Goal: Task Accomplishment & Management: Complete application form

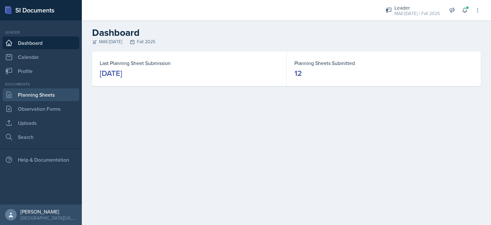
click at [54, 93] on link "Planning Sheets" at bounding box center [41, 94] width 77 height 13
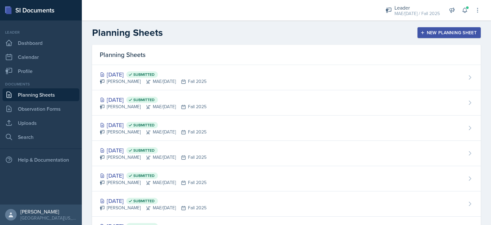
click at [458, 33] on div "New Planning Sheet" at bounding box center [449, 32] width 55 height 5
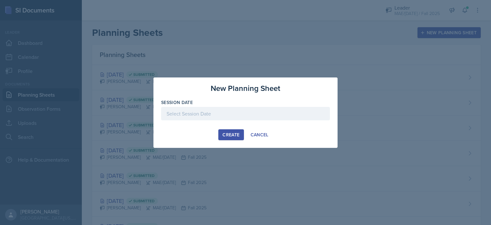
click at [246, 113] on div at bounding box center [245, 113] width 169 height 13
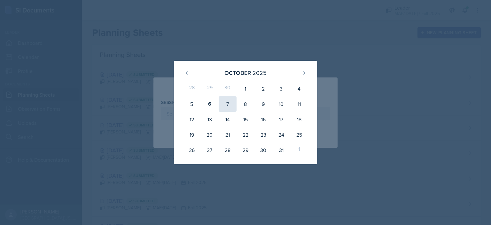
click at [221, 104] on div "7" at bounding box center [228, 103] width 18 height 15
type input "[DATE]"
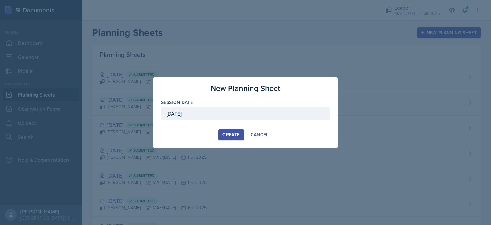
click at [226, 133] on div "Create" at bounding box center [231, 134] width 17 height 5
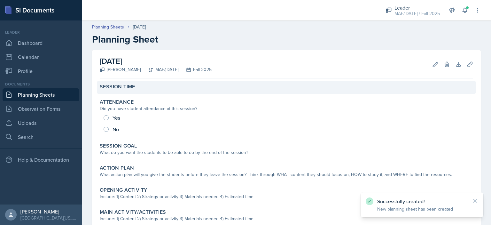
click at [141, 89] on div "Session Time" at bounding box center [286, 86] width 373 height 6
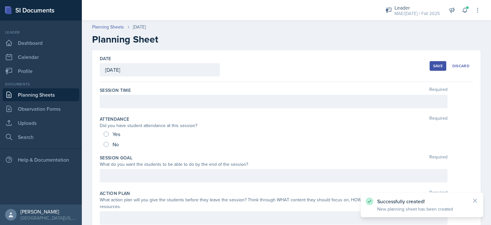
click at [143, 102] on div at bounding box center [274, 101] width 348 height 13
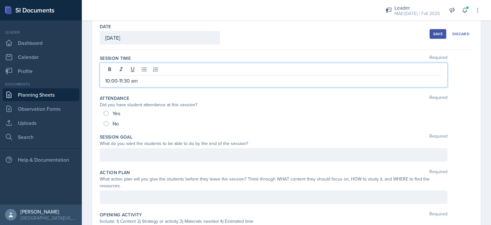
click at [153, 155] on p at bounding box center [273, 155] width 337 height 8
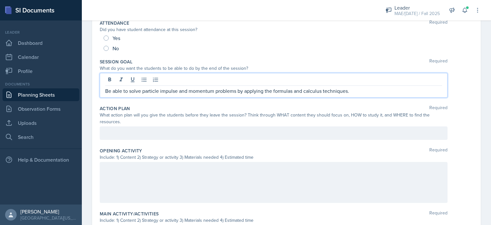
click at [137, 134] on div at bounding box center [274, 132] width 348 height 13
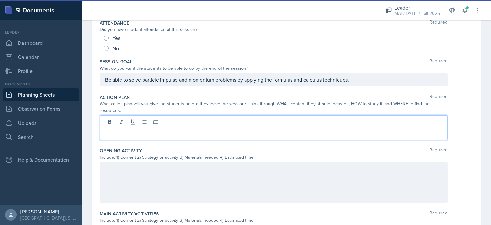
scroll to position [85, 0]
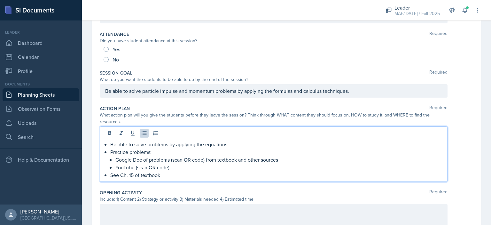
click at [251, 106] on div "Action Plan Required" at bounding box center [286, 108] width 373 height 6
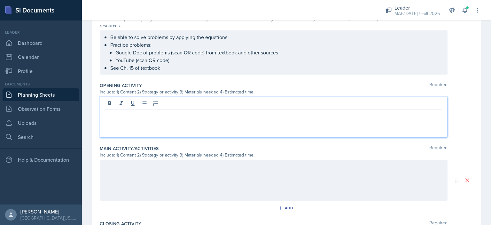
scroll to position [192, 0]
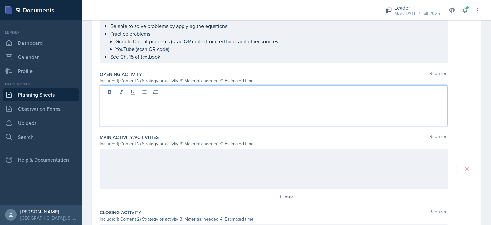
click at [170, 98] on div at bounding box center [274, 105] width 348 height 41
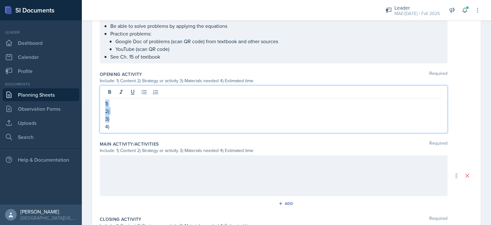
copy div "1) 2) 3)"
click at [171, 168] on div at bounding box center [274, 175] width 348 height 41
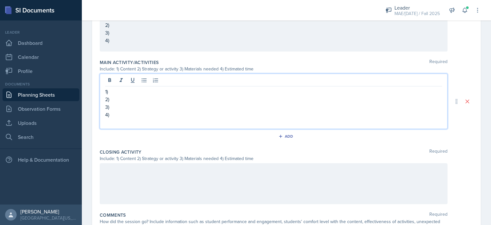
click at [148, 175] on div at bounding box center [274, 183] width 348 height 41
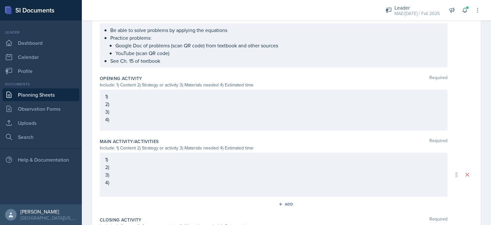
click at [142, 100] on p "2)" at bounding box center [273, 104] width 337 height 8
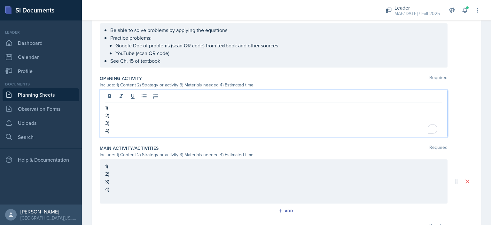
scroll to position [199, 0]
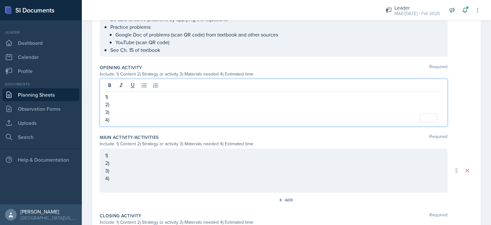
click at [142, 94] on p "1)" at bounding box center [273, 97] width 337 height 8
click at [111, 95] on p "1) Particle impulse and momentum" at bounding box center [273, 97] width 337 height 8
copy p "Particle impulse and momentum"
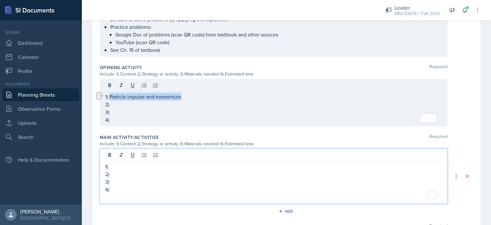
click at [128, 154] on div "1) 2) 3) 4)" at bounding box center [274, 175] width 348 height 55
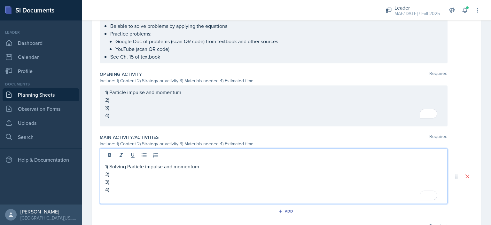
click at [131, 166] on p "1) Solving Particle impulse and momentum" at bounding box center [273, 166] width 337 height 8
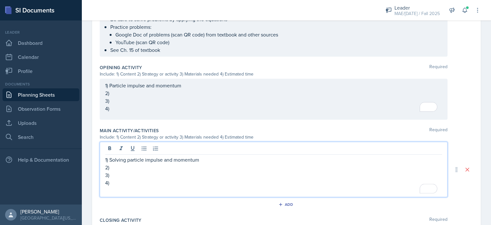
click at [178, 89] on p "1) Particle impulse and momentum" at bounding box center [273, 86] width 337 height 8
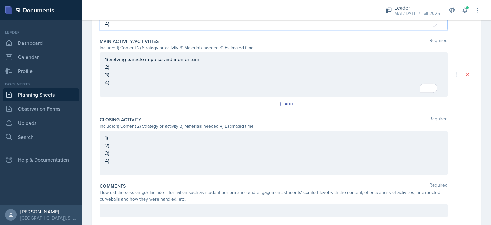
click at [142, 139] on div "1) 2) 3) 4)" at bounding box center [274, 153] width 348 height 44
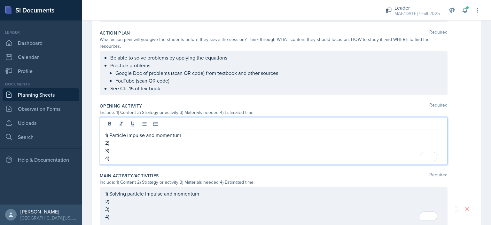
scroll to position [171, 0]
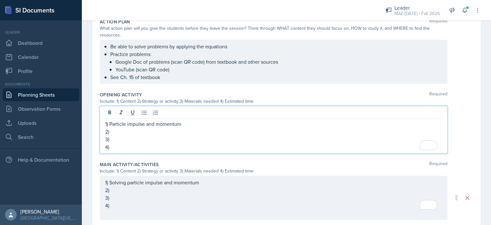
click at [165, 129] on p "2)" at bounding box center [273, 132] width 337 height 8
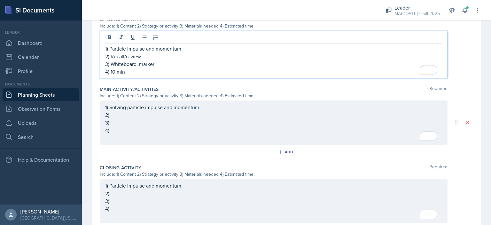
click at [175, 119] on p "2)" at bounding box center [273, 115] width 337 height 8
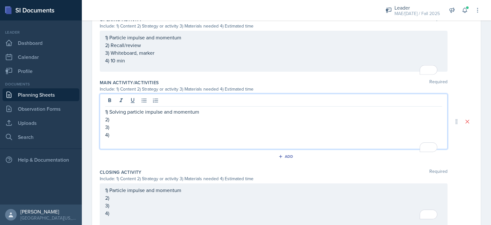
scroll to position [240, 0]
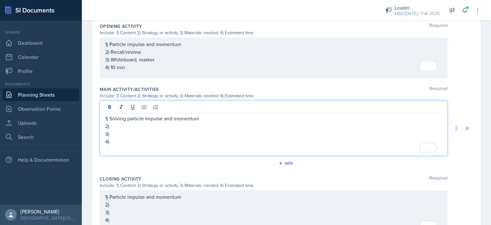
click at [162, 145] on p "To enrich screen reader interactions, please activate Accessibility in Grammarl…" at bounding box center [273, 149] width 337 height 8
click at [164, 139] on p "4)" at bounding box center [273, 141] width 337 height 8
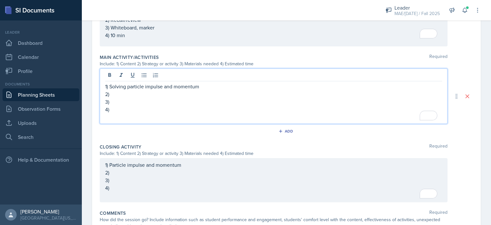
click at [149, 187] on div "1) Particle impulse and momentum 2) 3) 4)" at bounding box center [273, 180] width 337 height 38
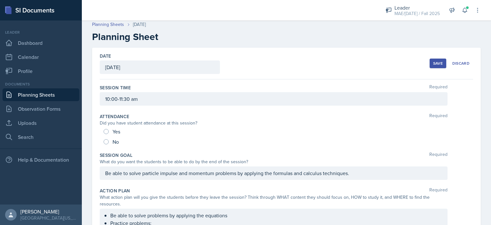
scroll to position [0, 0]
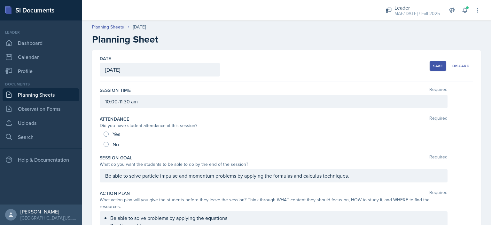
click at [433, 66] on div "Save" at bounding box center [438, 65] width 10 height 5
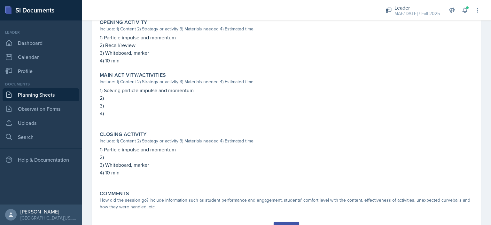
scroll to position [220, 0]
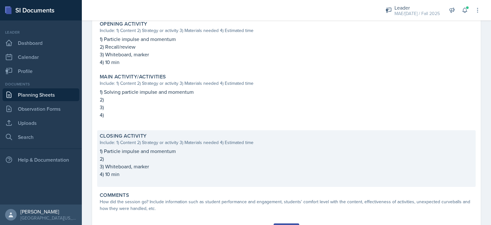
click at [168, 170] on p "4) 10 min" at bounding box center [286, 174] width 373 height 8
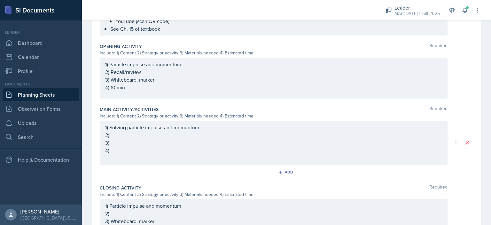
scroll to position [264, 0]
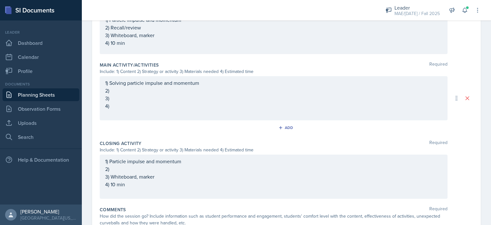
click at [148, 171] on div "1) Particle impulse and momentum 2) 3) Whiteboard, marker 4) 10 min" at bounding box center [273, 176] width 337 height 38
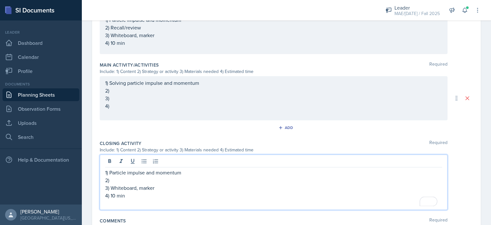
click at [158, 188] on p "3) Whiteboard, marker" at bounding box center [273, 188] width 337 height 8
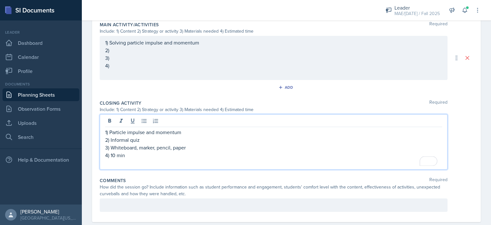
scroll to position [316, 0]
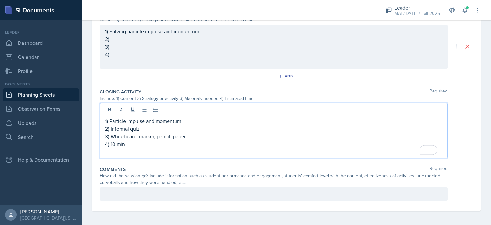
click at [110, 121] on p "1) Particle impulse and momentum" at bounding box center [273, 121] width 337 height 8
click at [196, 120] on p "1) Solve particle impulse and momentum" at bounding box center [273, 121] width 337 height 8
click at [114, 144] on p "4) 10 min" at bounding box center [273, 144] width 337 height 8
click at [129, 118] on p "1) Solve particle impulse and momentum problem" at bounding box center [273, 121] width 337 height 8
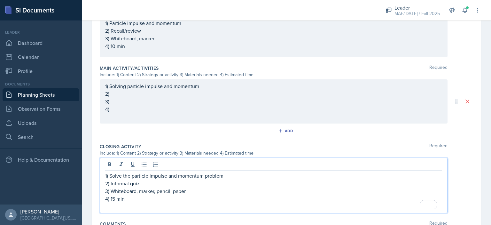
scroll to position [252, 0]
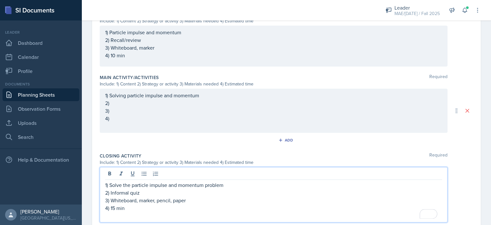
click at [190, 103] on p "2)" at bounding box center [273, 103] width 337 height 8
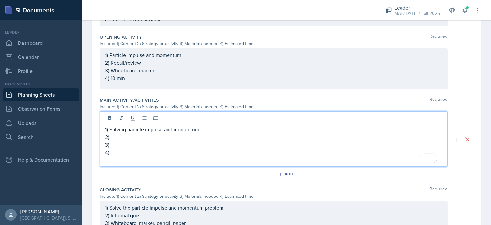
scroll to position [231, 0]
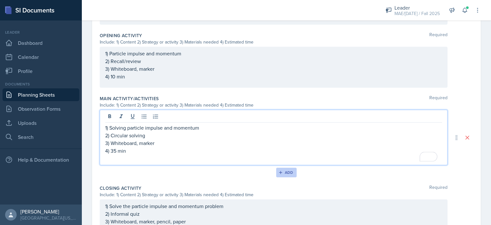
click at [282, 173] on div "Add" at bounding box center [287, 172] width 14 height 5
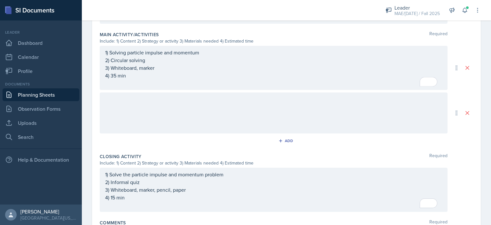
click at [160, 108] on div at bounding box center [274, 112] width 348 height 41
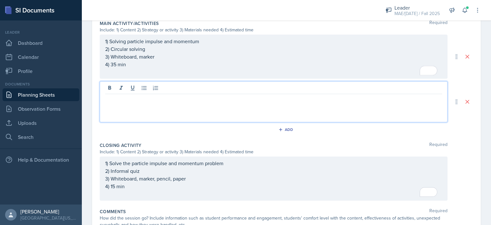
click at [115, 65] on p "4) 35 min" at bounding box center [273, 64] width 337 height 8
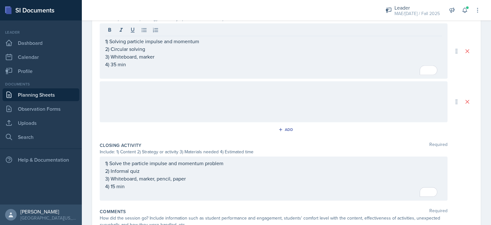
click at [152, 99] on div at bounding box center [274, 101] width 348 height 41
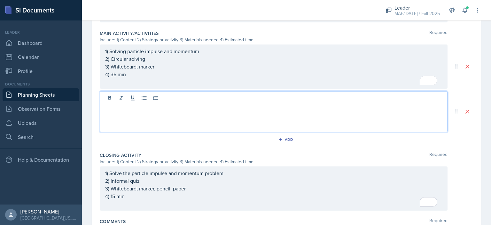
click at [165, 73] on p "4) 35 min" at bounding box center [273, 74] width 337 height 8
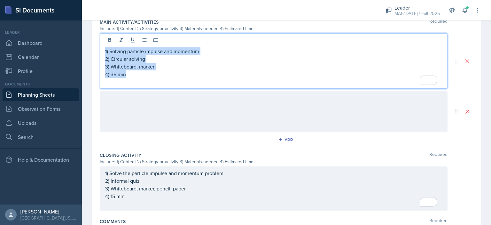
copy div "1) Solving particle impulse and momentum 2) Circular solving 3) Whiteboard, mar…"
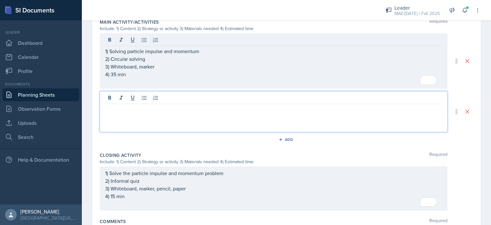
click at [158, 99] on div at bounding box center [274, 111] width 348 height 41
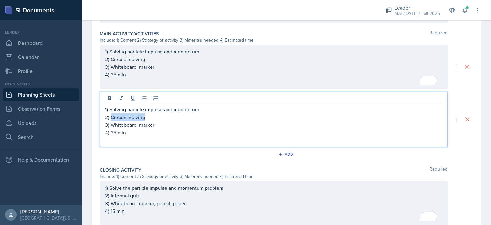
drag, startPoint x: 145, startPoint y: 117, endPoint x: 111, endPoint y: 115, distance: 34.6
click at [111, 115] on p "2) Circular solving" at bounding box center [273, 117] width 337 height 8
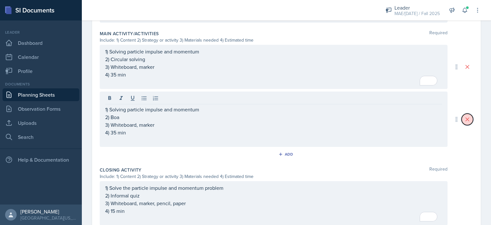
click at [462, 123] on button at bounding box center [468, 119] width 12 height 12
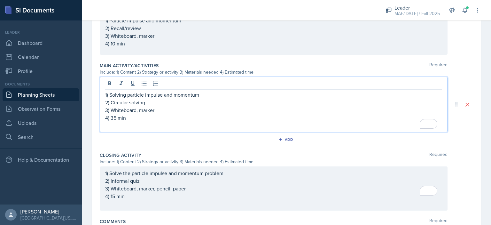
scroll to position [275, 0]
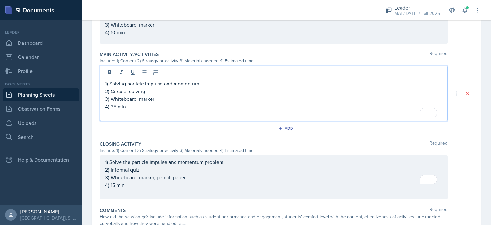
click at [114, 109] on p "4) 35 min" at bounding box center [273, 107] width 337 height 8
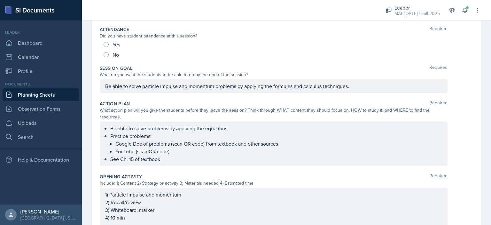
scroll to position [0, 0]
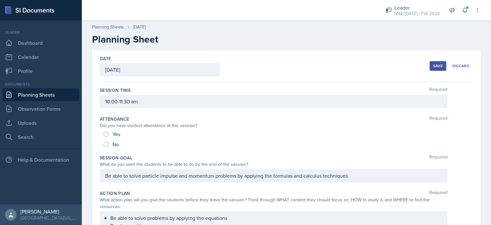
click at [434, 64] on div "Save" at bounding box center [438, 65] width 10 height 5
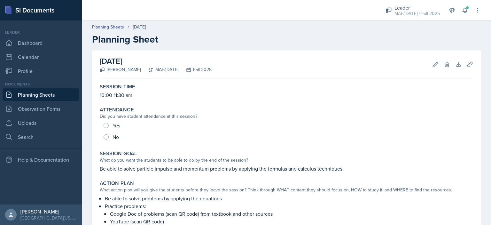
click at [72, 94] on link "Planning Sheets" at bounding box center [41, 94] width 77 height 13
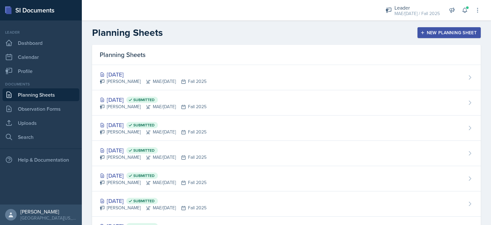
click at [425, 33] on div "New Planning Sheet" at bounding box center [449, 32] width 55 height 5
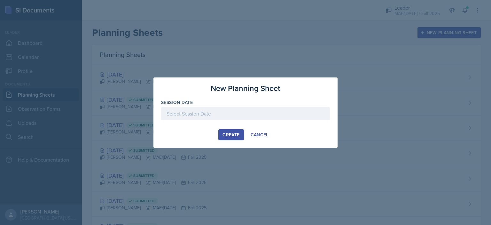
drag, startPoint x: 211, startPoint y: 112, endPoint x: 208, endPoint y: 114, distance: 3.6
click at [211, 113] on div at bounding box center [245, 113] width 169 height 13
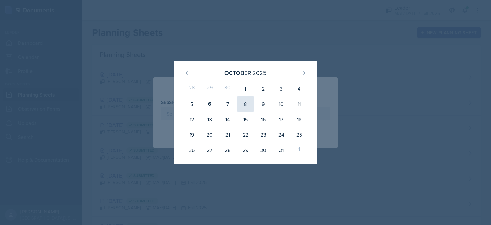
click at [244, 104] on div "8" at bounding box center [246, 103] width 18 height 15
type input "[DATE]"
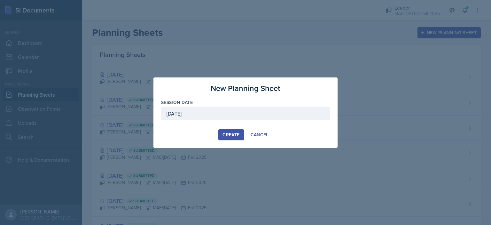
click at [225, 133] on div "Create" at bounding box center [231, 134] width 17 height 5
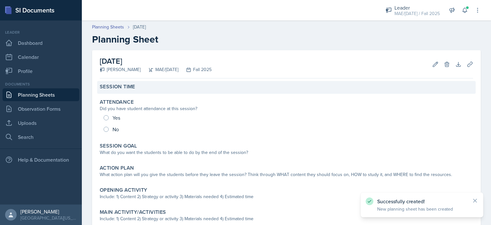
click at [165, 91] on div "Session Time" at bounding box center [286, 87] width 379 height 13
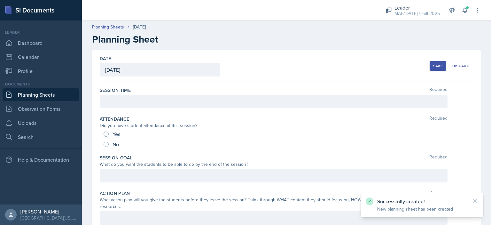
click at [161, 104] on div at bounding box center [274, 101] width 348 height 13
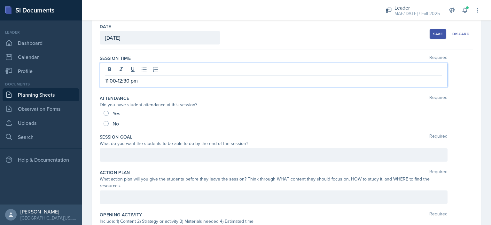
scroll to position [32, 0]
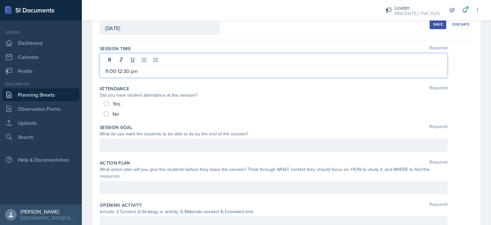
click at [162, 152] on div at bounding box center [274, 144] width 348 height 13
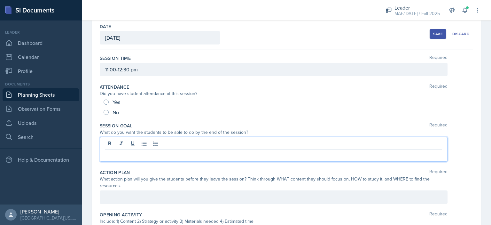
click at [159, 195] on div at bounding box center [274, 196] width 348 height 13
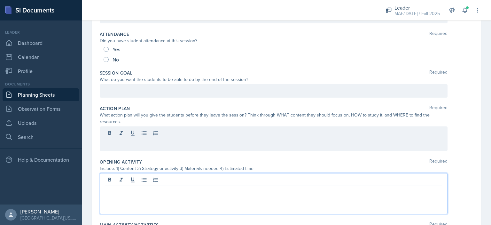
scroll to position [85, 0]
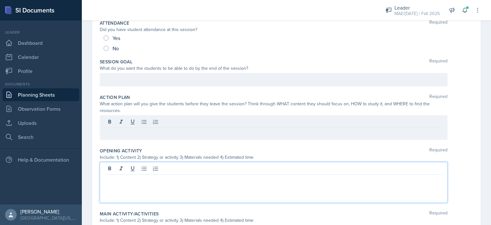
click at [164, 176] on p at bounding box center [273, 180] width 337 height 8
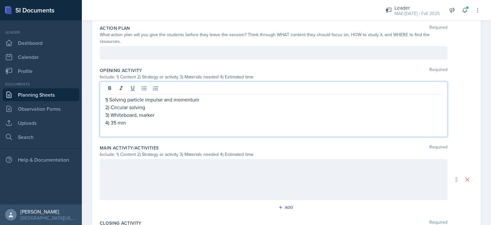
scroll to position [181, 0]
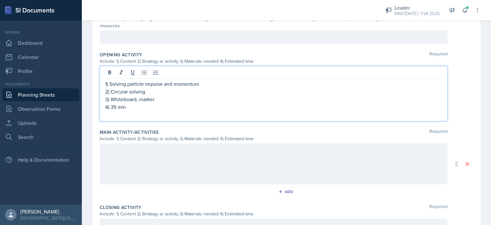
click at [159, 160] on div at bounding box center [274, 163] width 348 height 41
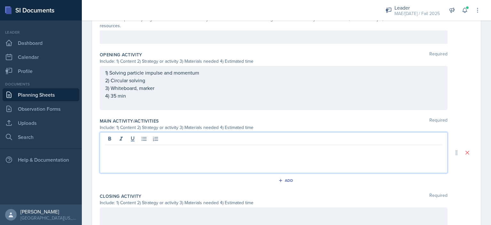
scroll to position [192, 0]
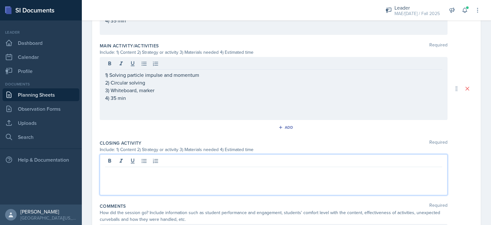
click at [159, 168] on p at bounding box center [273, 172] width 337 height 8
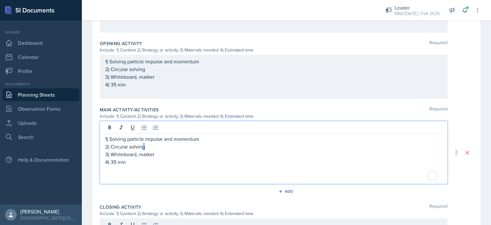
scroll to position [203, 0]
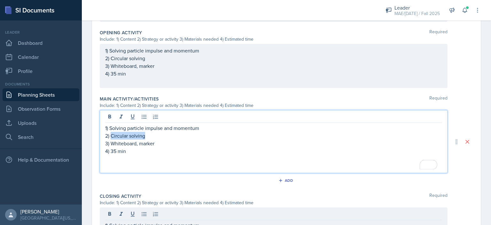
drag, startPoint x: 150, startPoint y: 137, endPoint x: 112, endPoint y: 137, distance: 37.7
click at [112, 135] on p "2) Circular solving" at bounding box center [273, 136] width 337 height 8
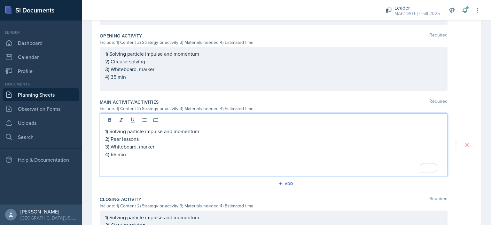
scroll to position [211, 0]
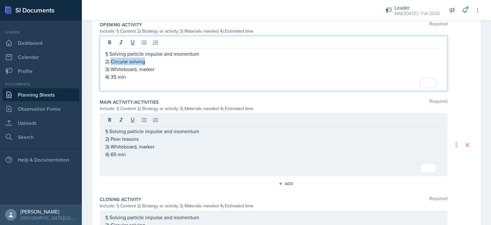
drag, startPoint x: 152, startPoint y: 61, endPoint x: 112, endPoint y: 61, distance: 39.6
click at [112, 61] on p "2) Circular solving" at bounding box center [273, 62] width 337 height 8
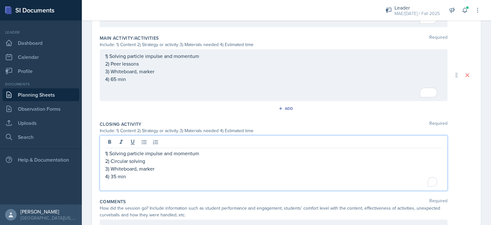
click at [199, 149] on p "1) Solving particle impulse and momentum" at bounding box center [273, 153] width 337 height 8
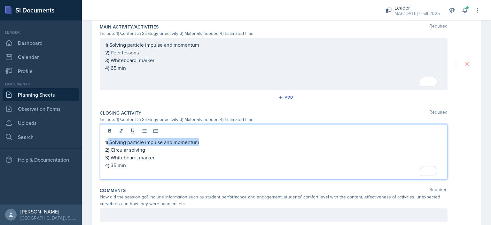
drag, startPoint x: 199, startPoint y: 141, endPoint x: 108, endPoint y: 139, distance: 90.2
click at [108, 139] on p "1) Solving particle impulse and momentum" at bounding box center [273, 142] width 337 height 8
drag, startPoint x: 146, startPoint y: 150, endPoint x: 112, endPoint y: 149, distance: 34.2
click at [112, 149] on p "2) Circular solving" at bounding box center [273, 150] width 337 height 8
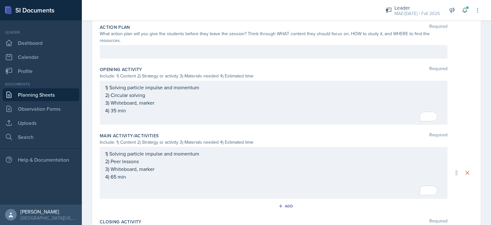
scroll to position [147, 0]
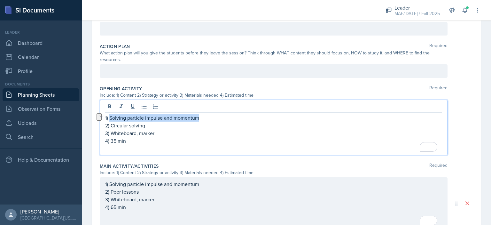
drag, startPoint x: 199, startPoint y: 106, endPoint x: 109, endPoint y: 111, distance: 89.7
click at [109, 111] on div "1) Solving particle impulse and momentum 2) Circular solving 3) Whiteboard, mar…" at bounding box center [274, 127] width 348 height 55
drag, startPoint x: 146, startPoint y: 125, endPoint x: 112, endPoint y: 123, distance: 34.6
click at [112, 123] on p "2) Circular solving" at bounding box center [273, 125] width 337 height 8
drag, startPoint x: 136, startPoint y: 117, endPoint x: 111, endPoint y: 113, distance: 25.2
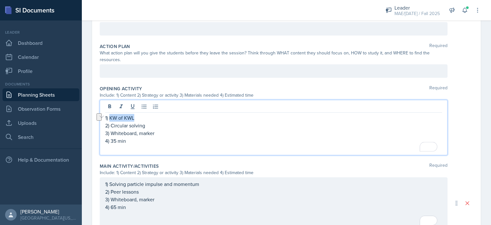
click at [111, 114] on p "1) KW of KWL" at bounding box center [273, 118] width 337 height 8
click at [112, 124] on p "2) Circular solving" at bounding box center [273, 125] width 337 height 8
click at [145, 125] on p "2) Circular solving" at bounding box center [273, 125] width 337 height 8
click at [137, 119] on p "1)" at bounding box center [273, 118] width 337 height 8
click at [142, 123] on p "2) KW of KWL" at bounding box center [273, 125] width 337 height 8
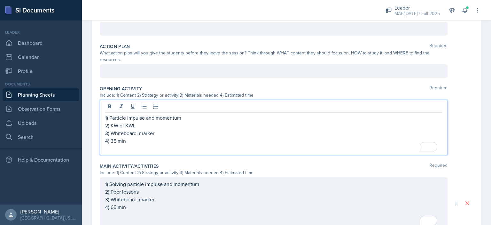
click at [115, 141] on p "4) 35 min" at bounding box center [273, 141] width 337 height 8
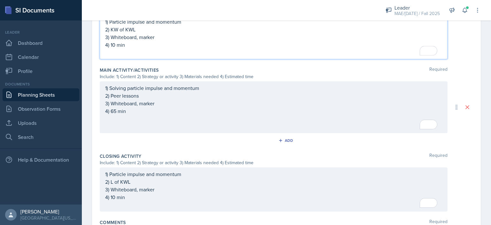
click at [114, 112] on p "4) 65 min" at bounding box center [273, 111] width 337 height 8
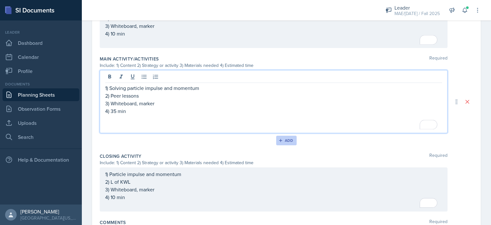
click at [276, 138] on button "Add" at bounding box center [286, 141] width 21 height 10
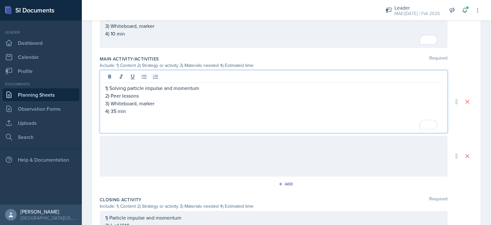
click at [136, 101] on div "1) Solving particle impulse and momentum 2) Peer lessons 3) Whiteboard, marker …" at bounding box center [273, 107] width 337 height 46
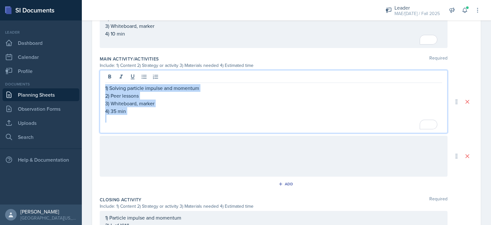
copy div "1) Solving particle impulse and momentum 2) Peer lessons 3) Whiteboard, marker …"
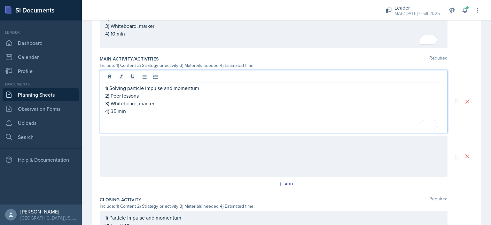
click at [144, 146] on div at bounding box center [274, 156] width 348 height 41
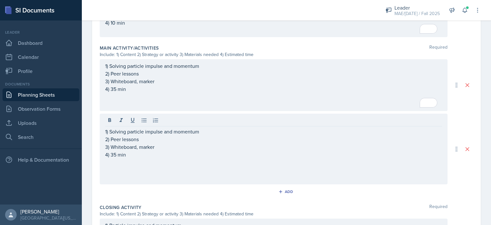
click at [123, 110] on div "1) Solving particle impulse and momentum 2) Peer lessons 3) Whiteboard, marker …" at bounding box center [286, 121] width 373 height 125
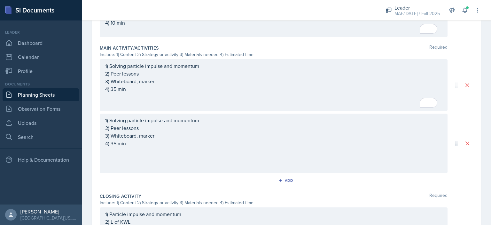
click at [123, 102] on div "1) Solving particle impulse and momentum 2) Peer lessons 3) Whiteboard, marker …" at bounding box center [273, 85] width 337 height 46
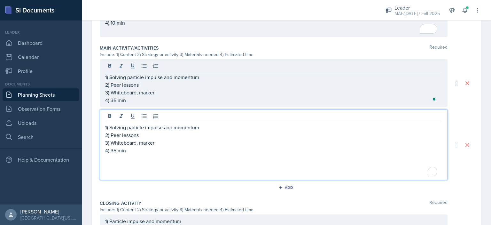
click at [129, 162] on div "1) Solving particle impulse and momentum 2) Peer lessons 3) Whiteboard, marker …" at bounding box center [273, 150] width 337 height 54
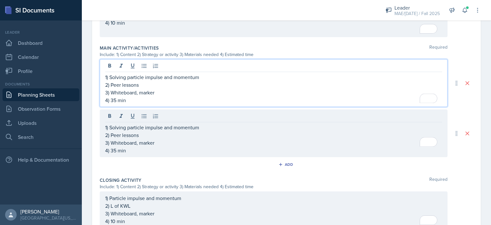
drag, startPoint x: 118, startPoint y: 96, endPoint x: 124, endPoint y: 99, distance: 7.5
click at [117, 96] on p "4) 35 min" at bounding box center [273, 100] width 337 height 8
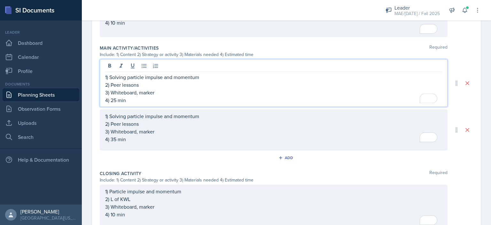
click at [142, 85] on p "2) Peer lessons" at bounding box center [273, 85] width 337 height 8
click at [113, 85] on p "2) Peer lessons" at bounding box center [273, 85] width 337 height 8
click at [355, 122] on div "1) Solving particle impulse and momentum 2) Peer lessons 3) Whiteboard, marker …" at bounding box center [273, 127] width 337 height 31
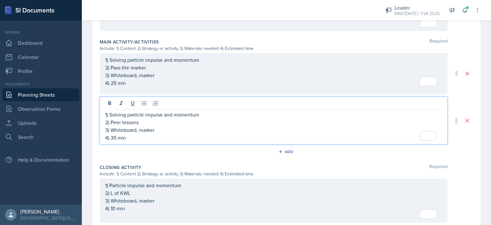
scroll to position [266, 0]
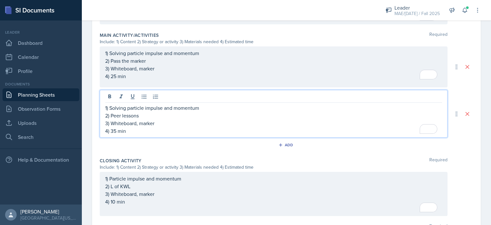
click at [113, 80] on div "1) Solving particle impulse and momentum 2) Pass the marker 3) Whiteboard, mark…" at bounding box center [273, 64] width 337 height 31
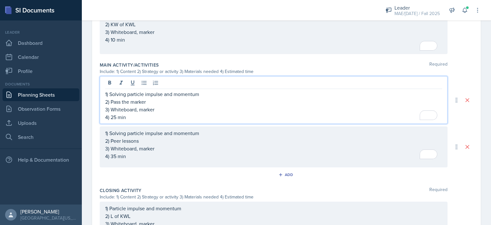
scroll to position [234, 0]
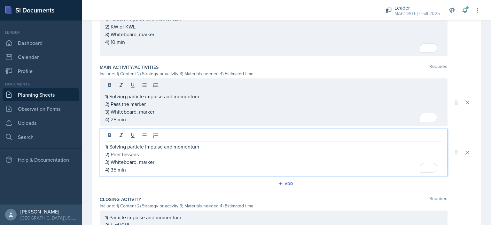
click at [115, 159] on div "1) Solving particle impulse and momentum 2) Peer lessons 3) Whiteboard, marker …" at bounding box center [273, 158] width 337 height 31
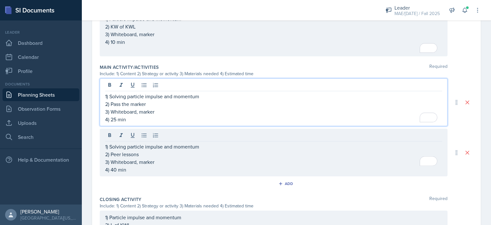
click at [114, 116] on p "4) 25 min" at bounding box center [273, 119] width 337 height 8
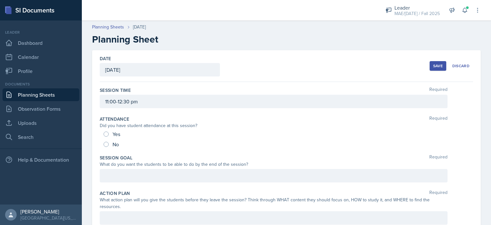
scroll to position [0, 0]
click at [223, 173] on div at bounding box center [274, 175] width 348 height 13
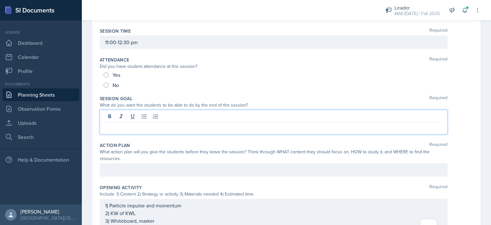
scroll to position [64, 0]
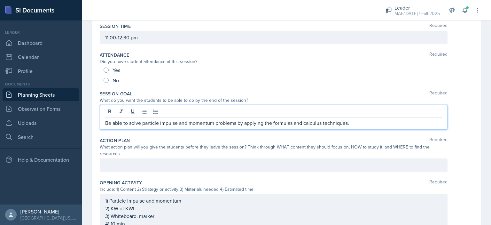
click at [157, 161] on div at bounding box center [274, 164] width 348 height 13
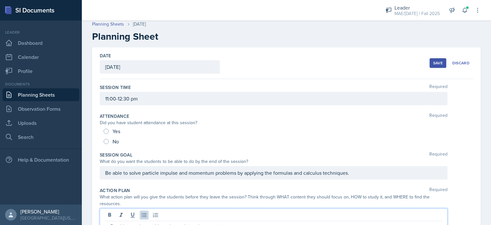
scroll to position [0, 0]
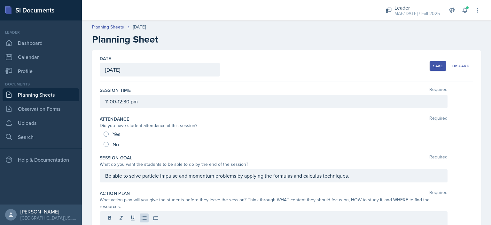
click at [431, 68] on button "Save" at bounding box center [438, 66] width 17 height 10
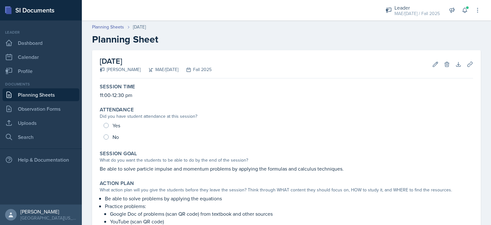
click at [55, 95] on link "Planning Sheets" at bounding box center [41, 94] width 77 height 13
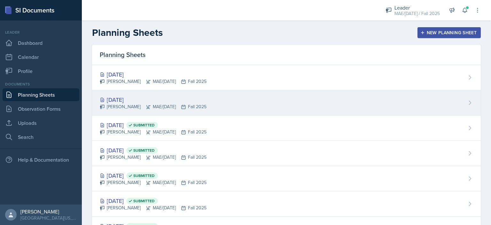
click at [114, 98] on div "[DATE]" at bounding box center [153, 99] width 107 height 9
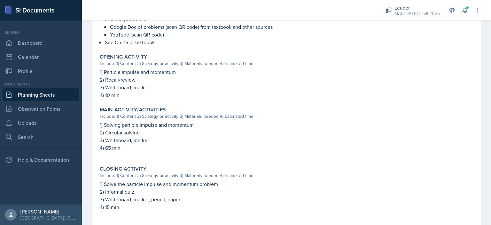
scroll to position [224, 0]
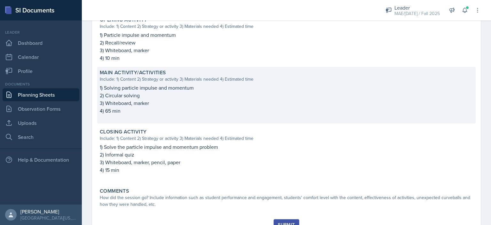
click at [276, 107] on p "4) 65 min" at bounding box center [286, 111] width 373 height 8
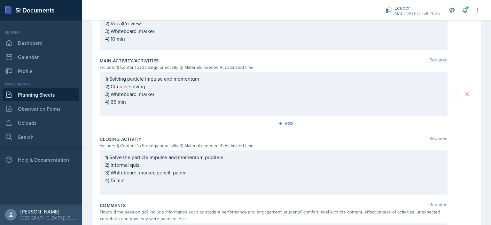
click at [113, 104] on div "1) Solving particle impulse and momentum 2) Circular solving 3) Whiteboard, mar…" at bounding box center [273, 94] width 337 height 38
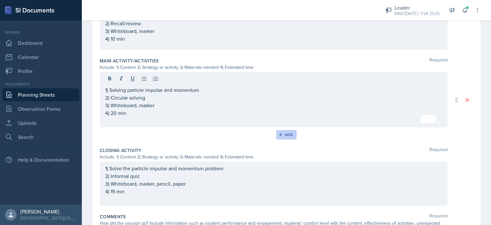
click at [282, 134] on div "Add" at bounding box center [287, 134] width 14 height 5
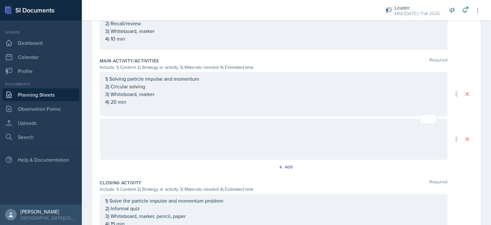
click at [142, 137] on div at bounding box center [274, 139] width 348 height 41
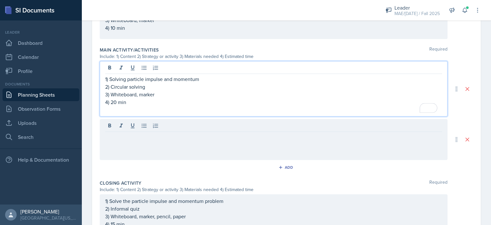
scroll to position [290, 0]
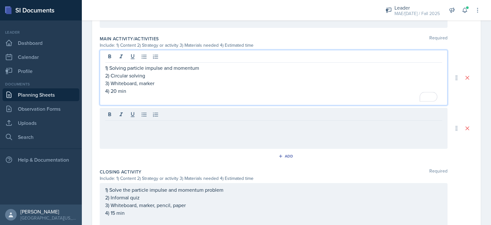
click at [142, 99] on p "To enrich screen reader interactions, please activate Accessibility in Grammarl…" at bounding box center [273, 99] width 337 height 8
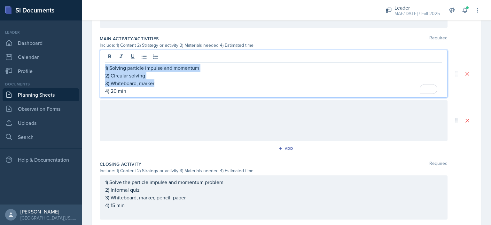
copy div "1) Solving particle impulse and momentum 2) Circular solving 3) Whiteboard, mar…"
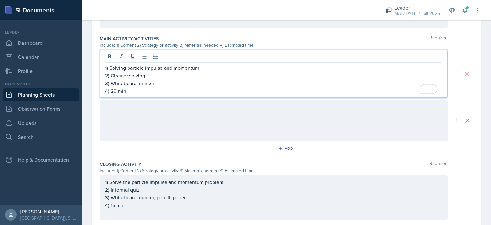
click at [136, 110] on div at bounding box center [274, 120] width 348 height 41
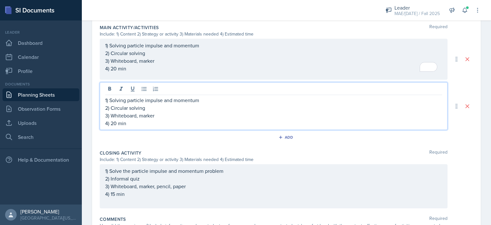
click at [113, 124] on p "4) 20 min" at bounding box center [273, 123] width 337 height 8
click at [150, 107] on p "2) Circular solving" at bounding box center [273, 108] width 337 height 8
click at [111, 108] on p "2) Circular solving" at bounding box center [273, 108] width 337 height 8
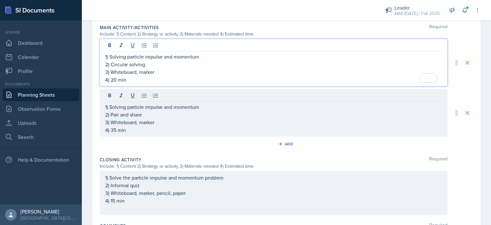
scroll to position [308, 0]
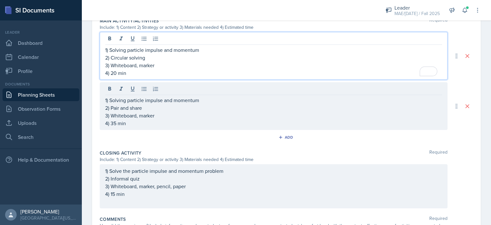
click at [113, 69] on p "4) 20 min" at bounding box center [273, 73] width 337 height 8
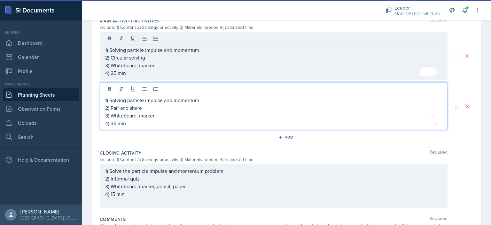
click at [115, 113] on div "1) Solving particle impulse and momentum 2) Pair and share 3) Whiteboard, marke…" at bounding box center [273, 111] width 337 height 31
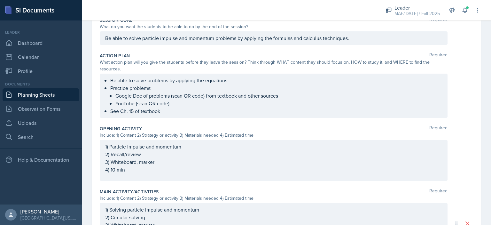
scroll to position [14, 0]
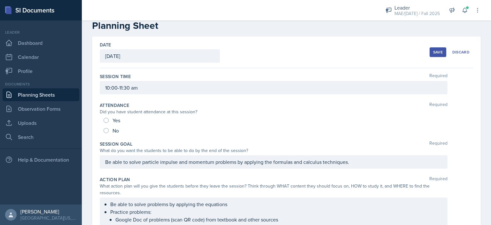
click at [433, 51] on div "Save" at bounding box center [438, 52] width 10 height 5
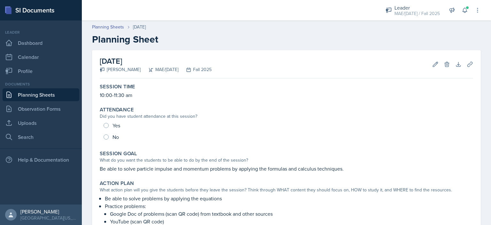
click at [25, 91] on link "Planning Sheets" at bounding box center [41, 94] width 77 height 13
